Goal: Information Seeking & Learning: Learn about a topic

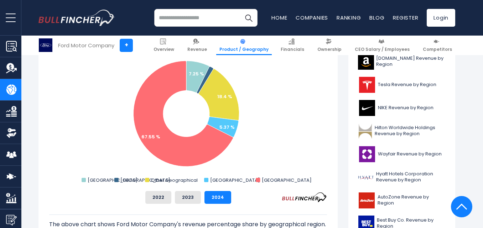
scroll to position [220, 0]
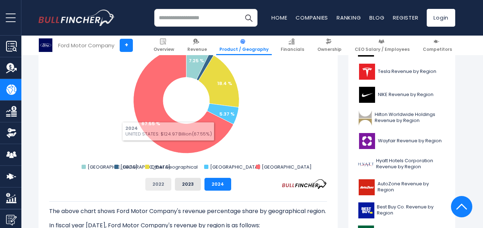
click at [168, 187] on button "2022" at bounding box center [158, 184] width 26 height 13
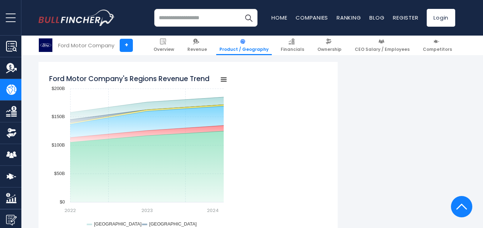
scroll to position [618, 0]
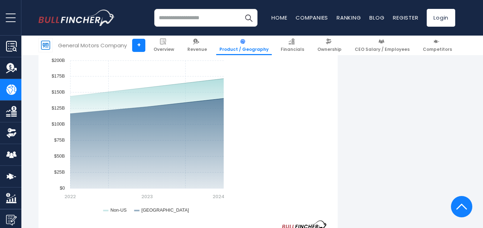
scroll to position [557, 0]
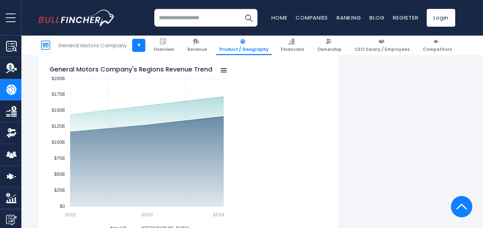
drag, startPoint x: 486, startPoint y: 23, endPoint x: 476, endPoint y: 89, distance: 66.2
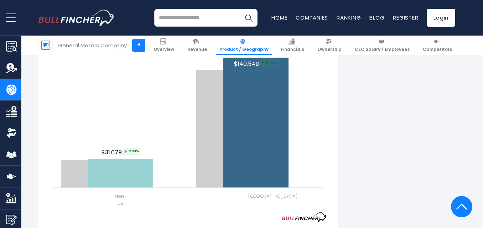
click at [482, 58] on div "General Motors Company's Revenue by Region In fiscal year 2024, General Motors …" at bounding box center [247, 17] width 472 height 1408
drag, startPoint x: 482, startPoint y: 58, endPoint x: 486, endPoint y: 75, distance: 17.5
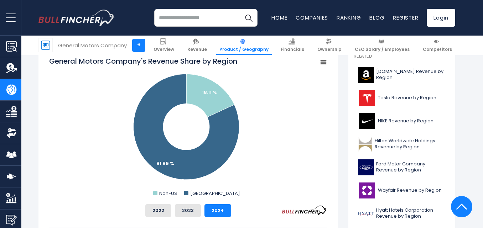
scroll to position [197, 0]
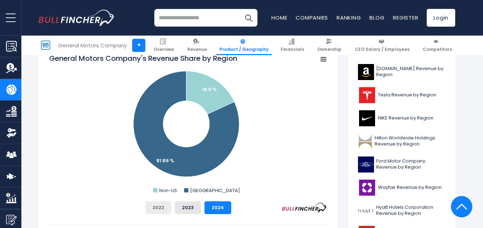
click at [164, 209] on button "2022" at bounding box center [158, 207] width 26 height 13
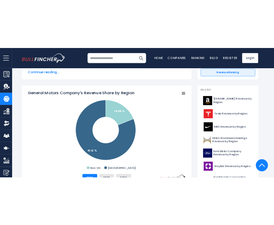
scroll to position [153, 0]
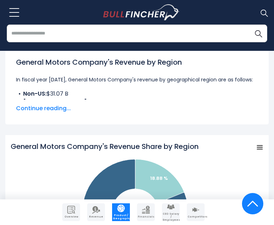
click at [233, 93] on li "Non-US: $31.07 B" at bounding box center [137, 94] width 242 height 9
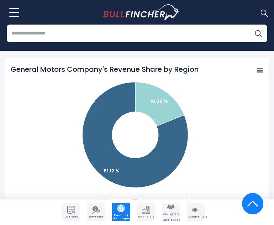
scroll to position [222, 0]
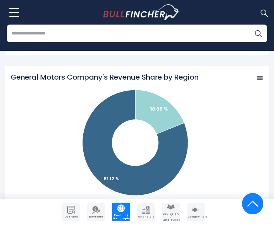
click at [241, 91] on rect "General Motors Company's Revenue Share by Region" at bounding box center [137, 143] width 253 height 142
click at [243, 72] on div "General Motors Company's Revenue Share by Region Created with Highcharts 12.1.2…" at bounding box center [136, 196] width 263 height 260
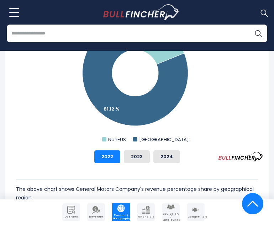
scroll to position [284, 0]
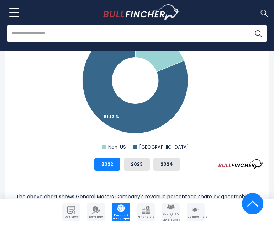
click at [259, 80] on rect "General Motors Company's Revenue Share by Region" at bounding box center [137, 81] width 253 height 142
